Goal: Information Seeking & Learning: Learn about a topic

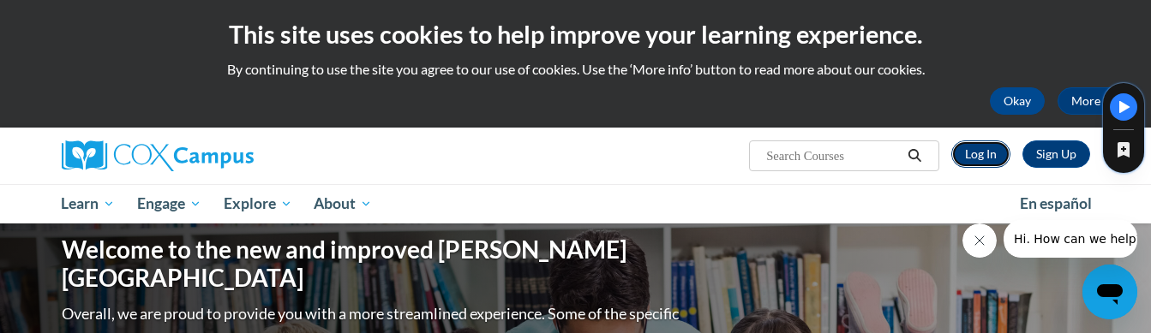
click at [976, 152] on link "Log In" at bounding box center [981, 154] width 59 height 27
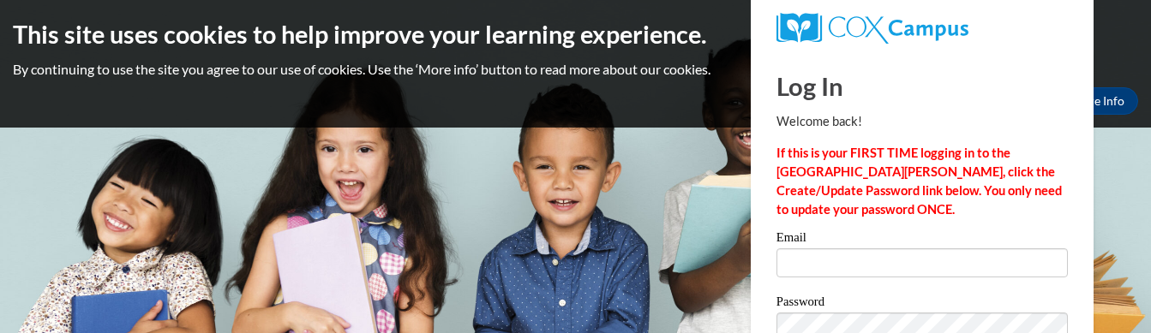
scroll to position [100, 0]
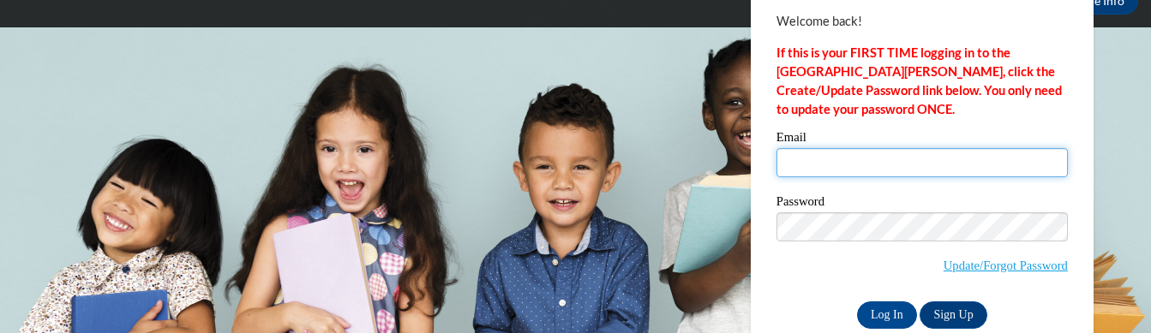
click at [895, 158] on input "Email" at bounding box center [922, 162] width 291 height 29
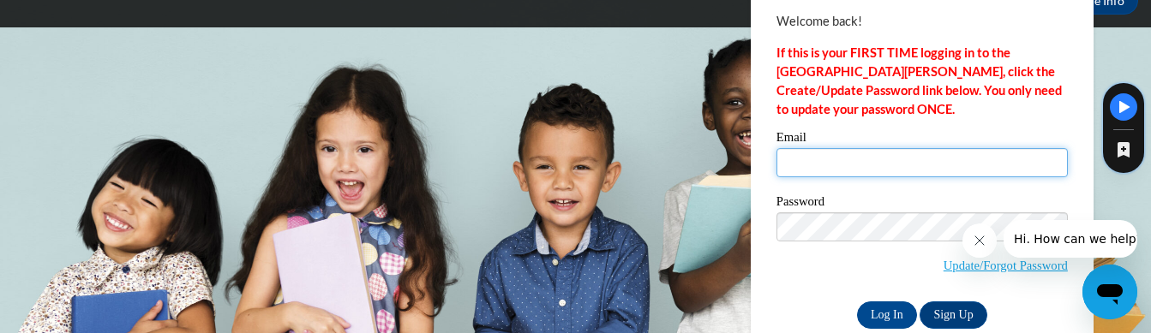
scroll to position [0, 0]
type input "arl040@bravemail.uncp.edu"
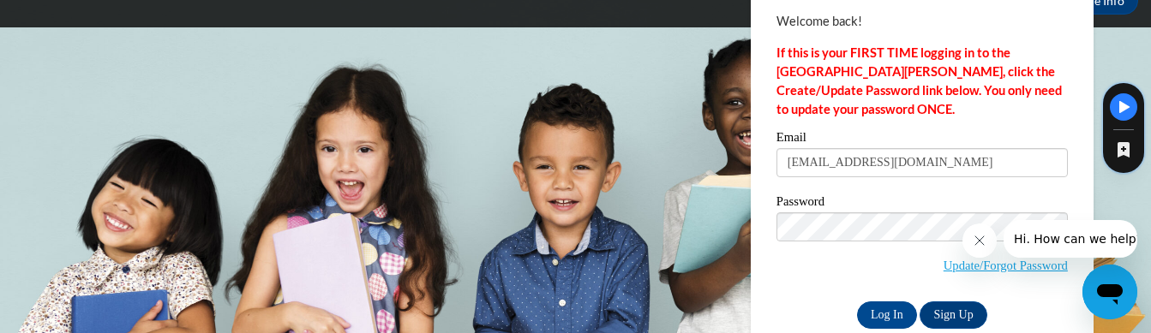
click at [982, 248] on button "Close message from company" at bounding box center [979, 241] width 34 height 34
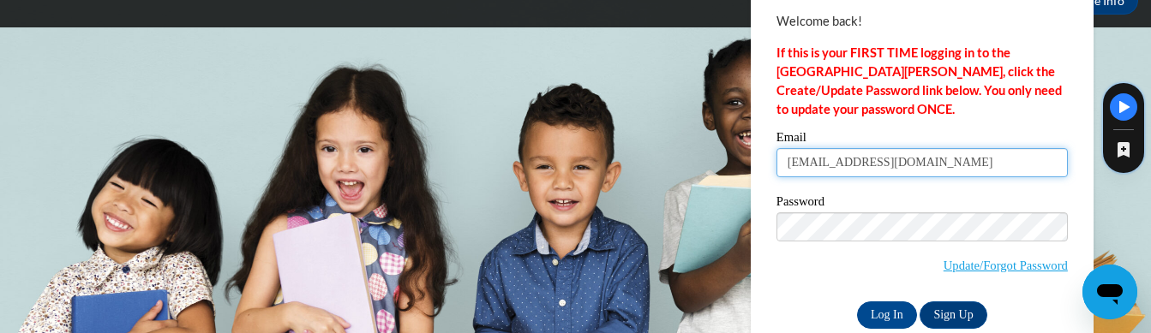
click at [951, 165] on input "arl040@bravemail.uncp.edu" at bounding box center [922, 162] width 291 height 29
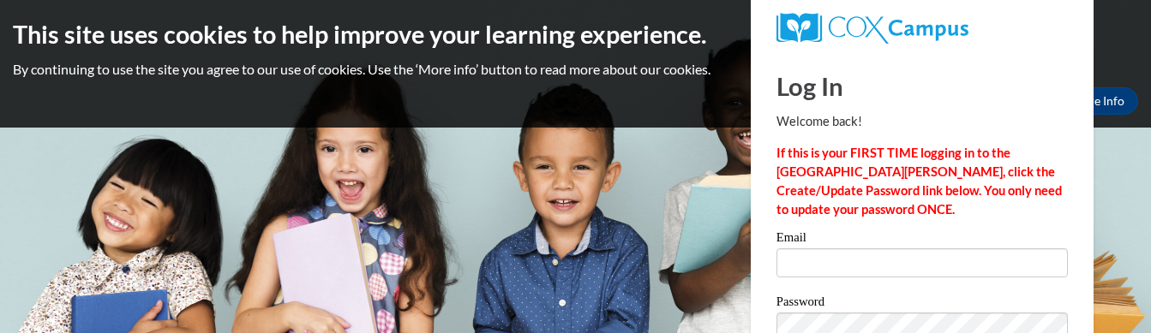
type input "[EMAIL_ADDRESS][DOMAIN_NAME]"
click at [881, 296] on label "Password" at bounding box center [922, 304] width 291 height 17
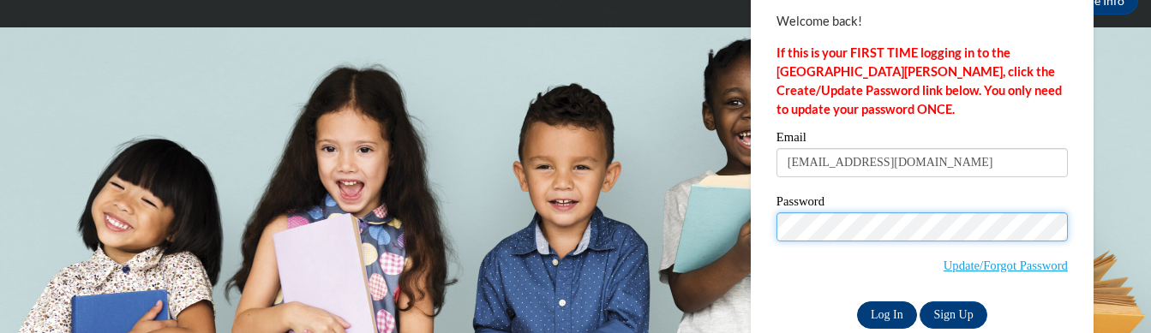
scroll to position [100, 0]
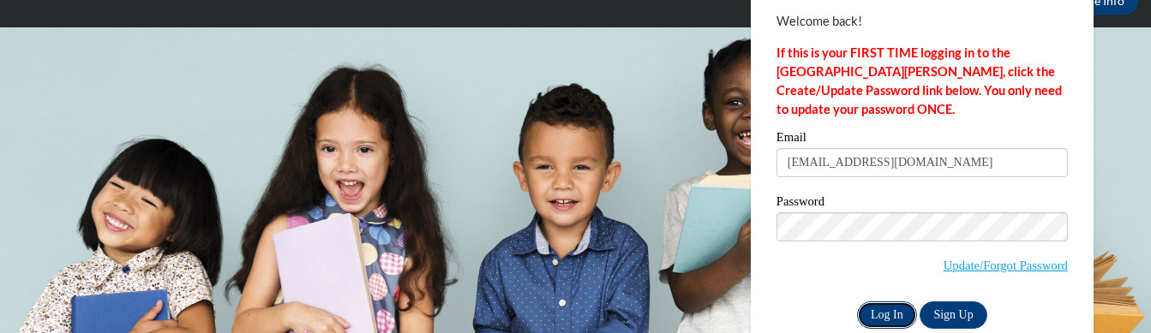
click at [883, 310] on input "Log In" at bounding box center [887, 315] width 60 height 27
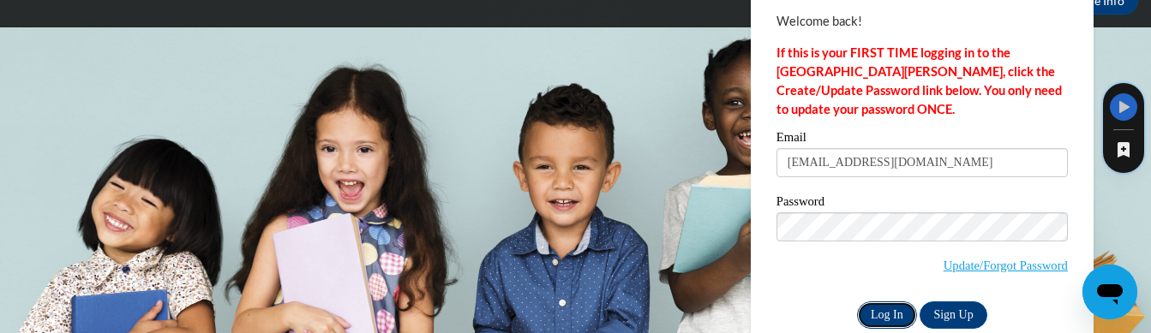
scroll to position [0, 0]
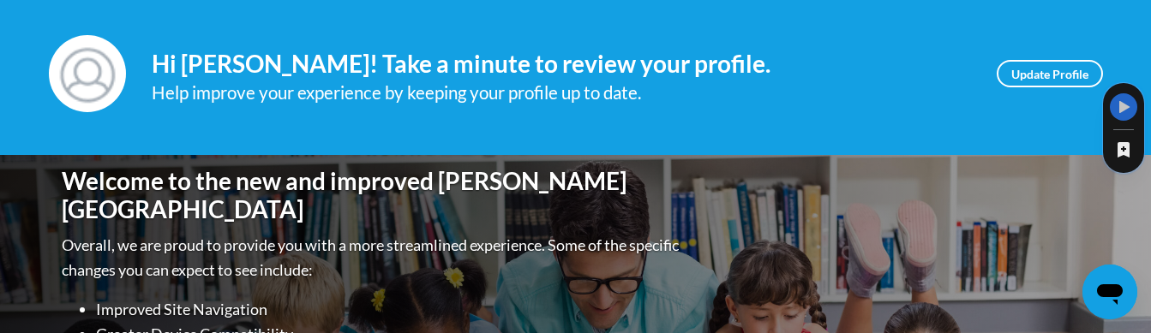
scroll to position [177, 0]
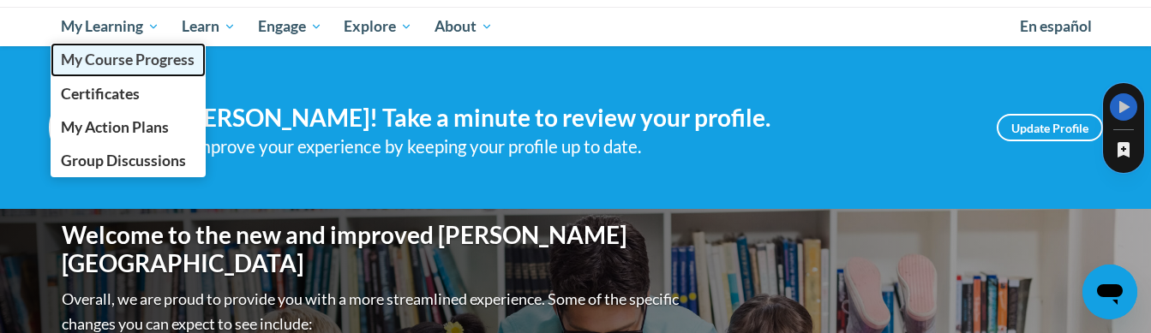
click at [119, 57] on span "My Course Progress" at bounding box center [128, 60] width 134 height 18
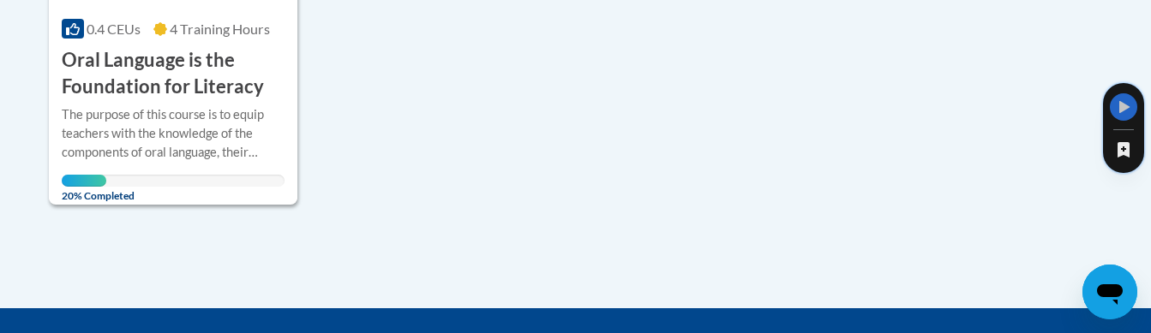
scroll to position [602, 0]
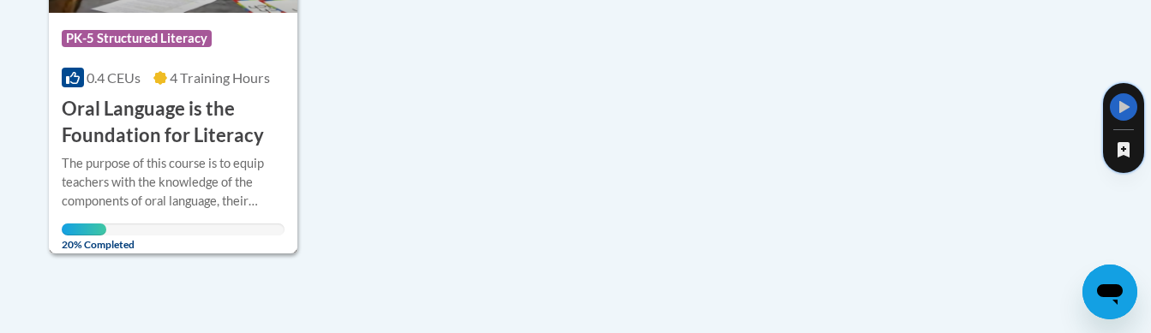
click at [105, 103] on h3 "Oral Language is the Foundation for Literacy" at bounding box center [174, 122] width 224 height 53
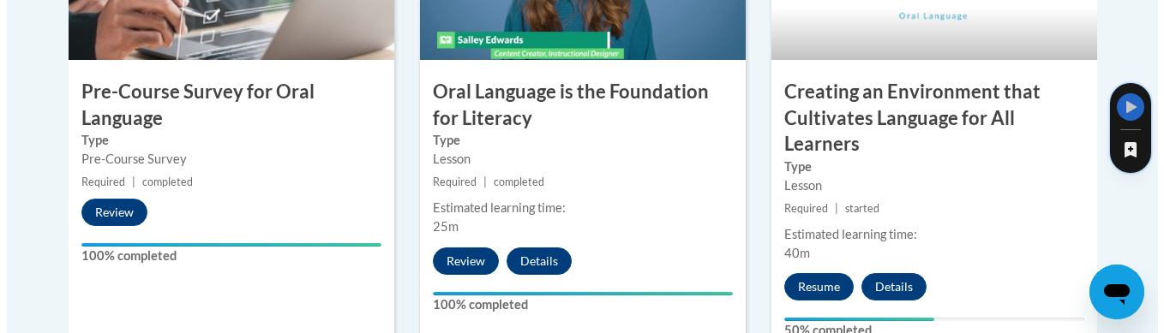
scroll to position [685, 0]
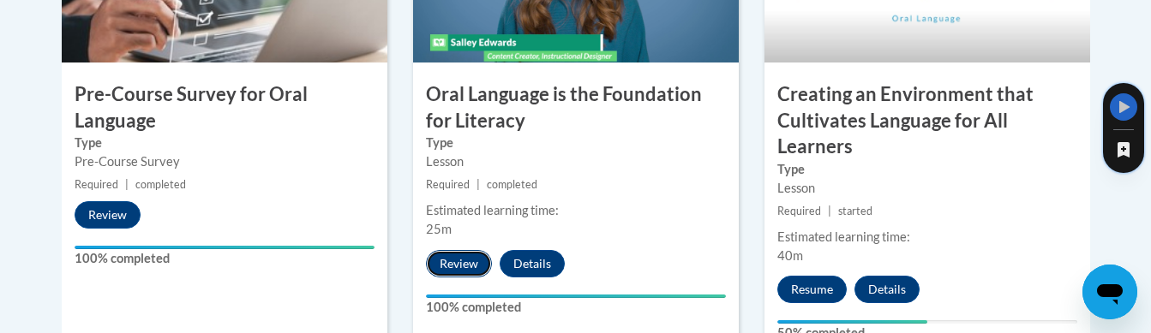
click at [454, 263] on button "Review" at bounding box center [459, 263] width 66 height 27
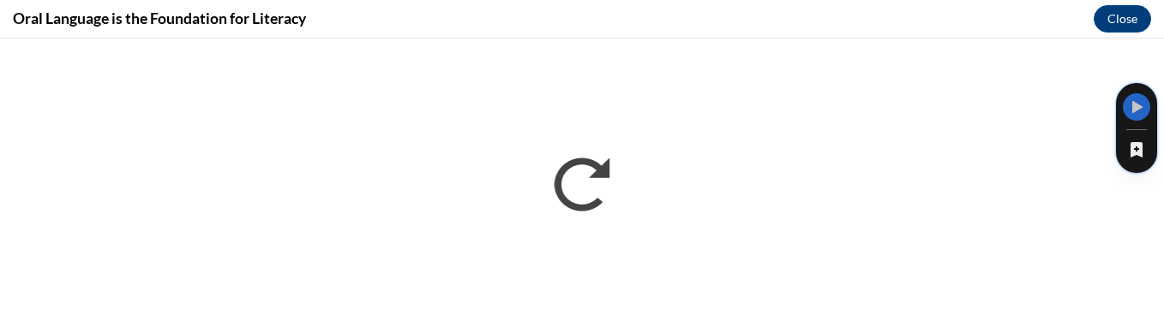
scroll to position [0, 0]
